Goal: Information Seeking & Learning: Learn about a topic

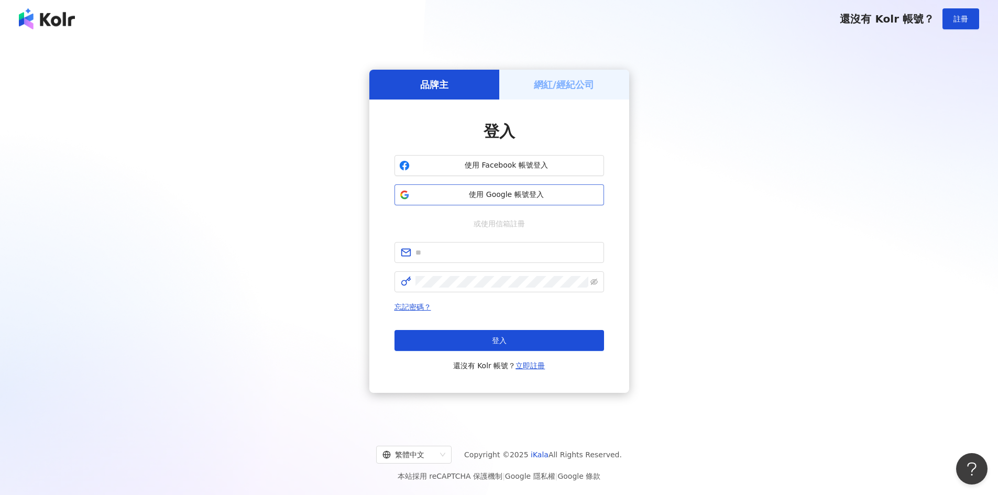
click at [511, 192] on span "使用 Google 帳號登入" at bounding box center [506, 195] width 185 height 10
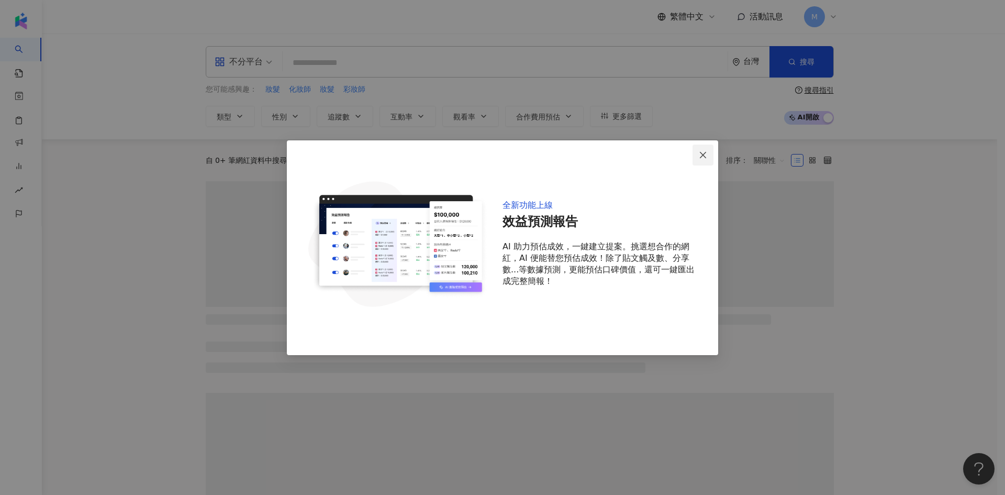
click at [703, 154] on icon "close" at bounding box center [703, 155] width 8 height 8
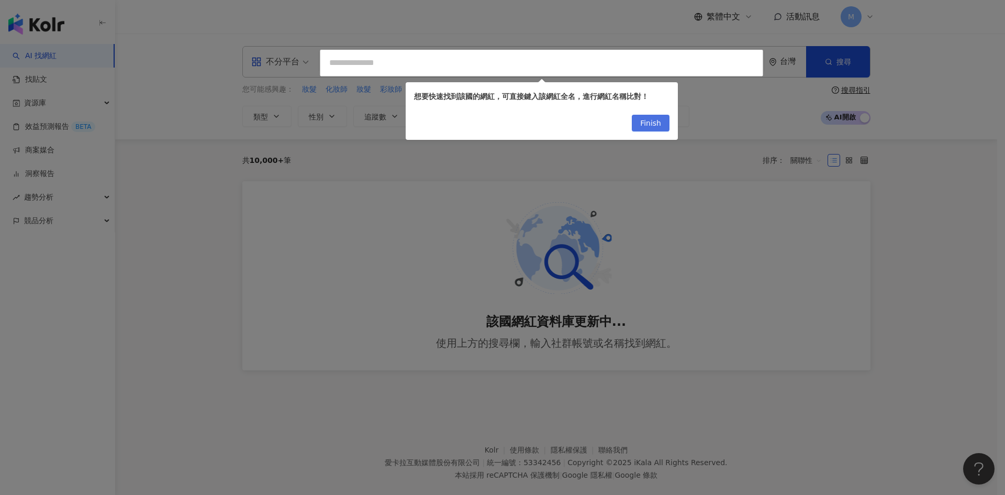
click at [651, 123] on span "Finish" at bounding box center [650, 123] width 21 height 17
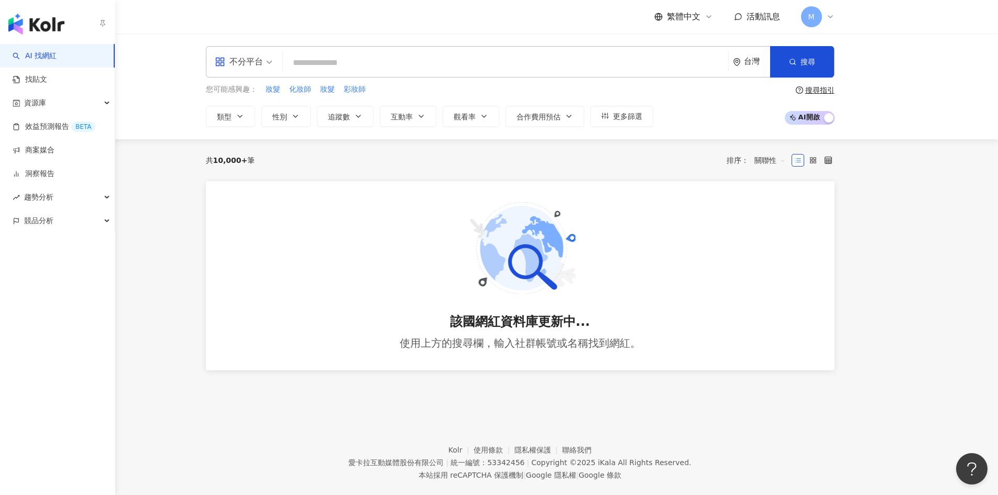
click at [57, 54] on link "AI 找網紅" at bounding box center [35, 56] width 44 height 10
click at [52, 31] on img "button" at bounding box center [36, 24] width 56 height 21
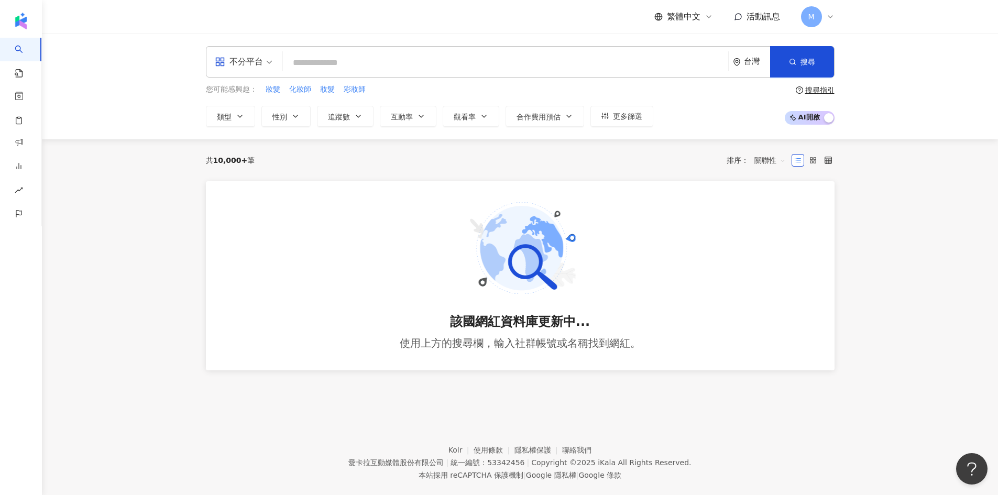
click at [317, 68] on input "search" at bounding box center [505, 63] width 437 height 20
click at [267, 88] on span "妝髮" at bounding box center [272, 89] width 15 height 10
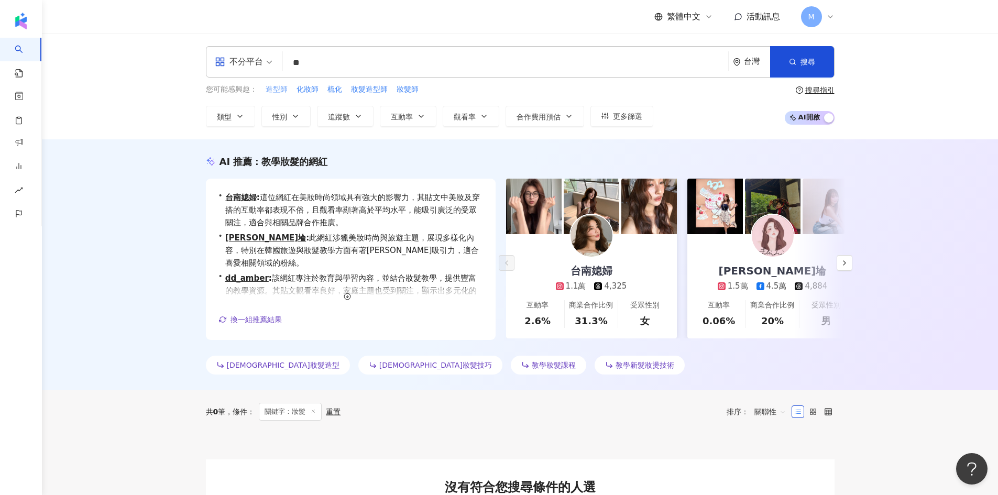
click at [289, 85] on div "您可能感興趣： 造型師 化妝師 梳化 妝髮造型師 妝髮師" at bounding box center [429, 90] width 447 height 12
click at [284, 86] on span "造型師" at bounding box center [276, 89] width 22 height 10
type input "***"
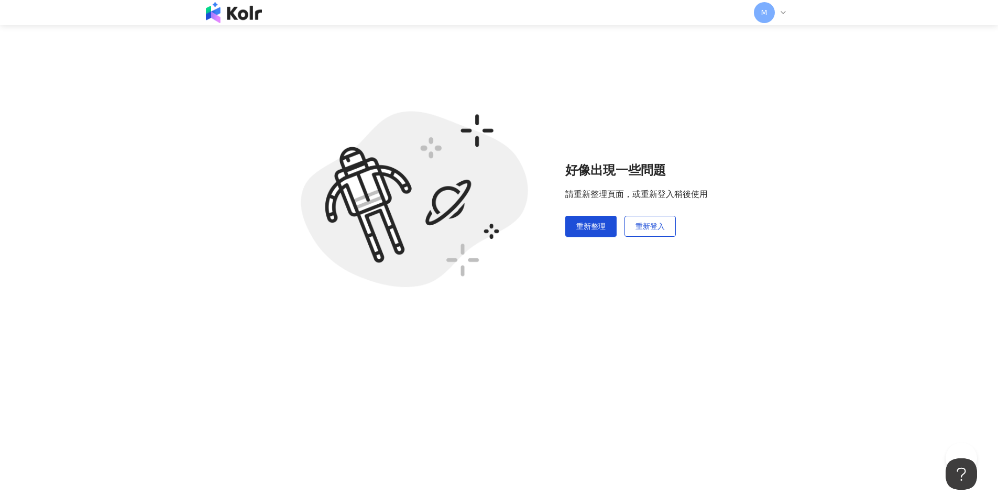
scroll to position [48, 0]
click at [591, 229] on span "重新整理" at bounding box center [590, 226] width 29 height 8
